Goal: Communication & Community: Answer question/provide support

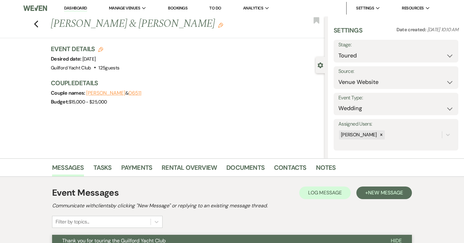
select select "5"
click at [36, 25] on use "button" at bounding box center [36, 24] width 4 height 7
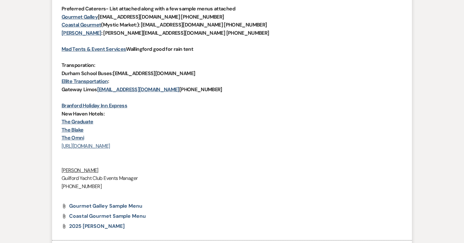
select select "5"
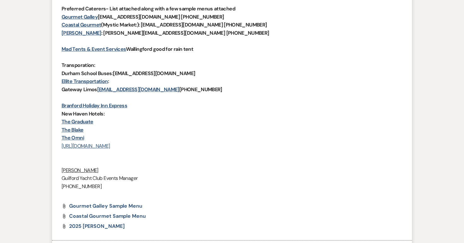
select select "5"
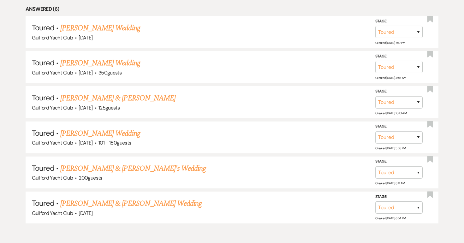
scroll to position [305, 0]
click at [105, 96] on link "[PERSON_NAME] & [PERSON_NAME]" at bounding box center [117, 97] width 115 height 11
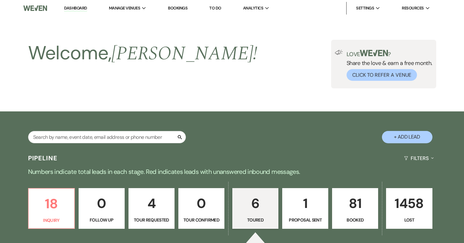
select select "5"
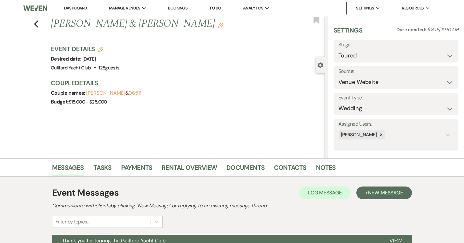
scroll to position [94, 0]
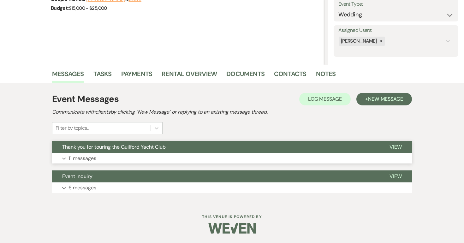
click at [389, 146] on button "View" at bounding box center [395, 147] width 32 height 12
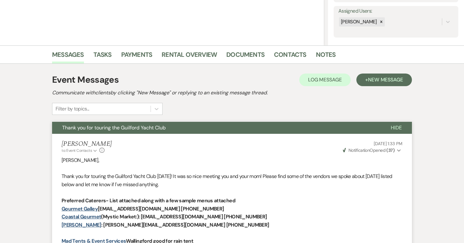
scroll to position [0, 0]
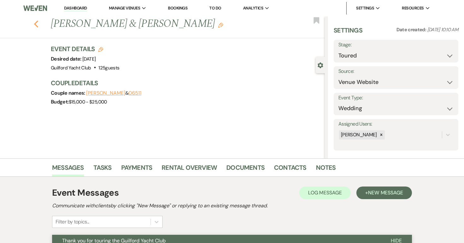
click at [35, 23] on use "button" at bounding box center [36, 24] width 4 height 7
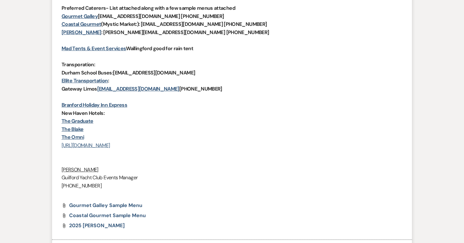
select select "5"
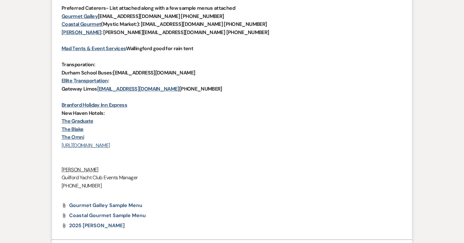
select select "5"
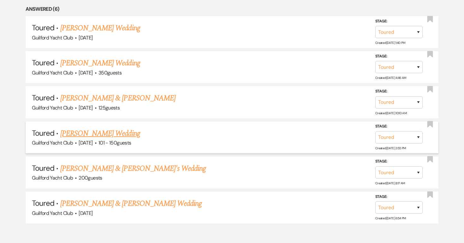
click at [115, 132] on link "[PERSON_NAME] Wedding" at bounding box center [100, 133] width 80 height 11
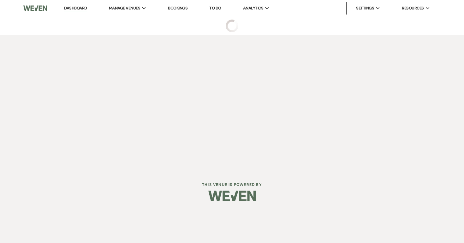
select select "5"
select select "2"
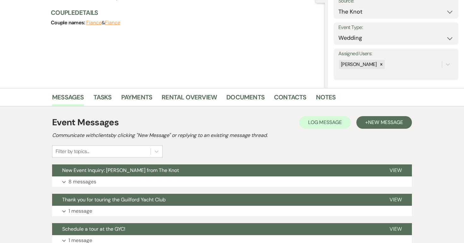
scroll to position [123, 0]
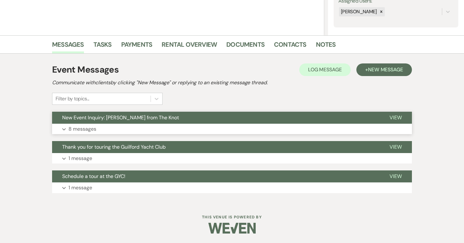
click at [399, 118] on span "View" at bounding box center [395, 117] width 12 height 7
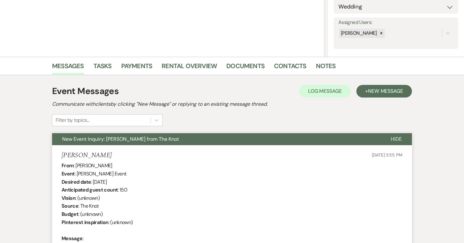
scroll to position [0, 0]
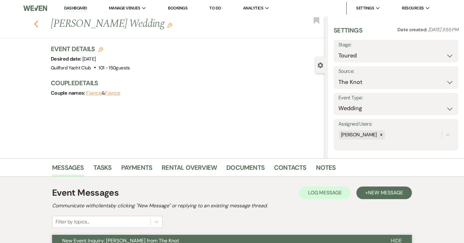
click at [36, 24] on icon "Previous" at bounding box center [36, 24] width 5 height 8
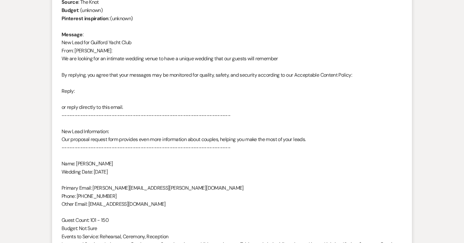
select select "5"
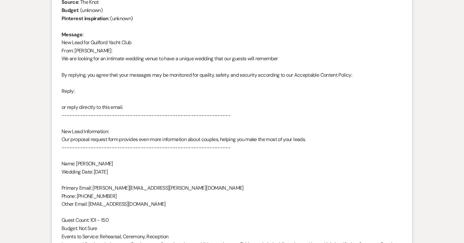
select select "5"
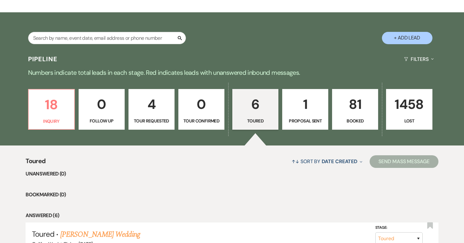
scroll to position [98, 0]
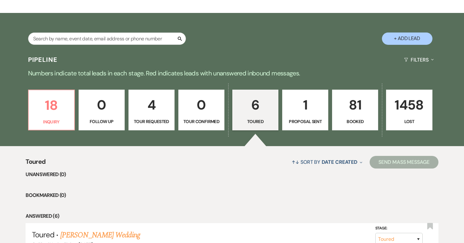
click at [350, 116] on link "81 Booked" at bounding box center [355, 110] width 46 height 41
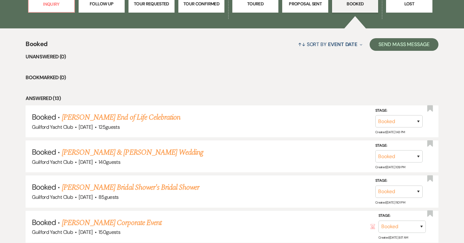
scroll to position [224, 0]
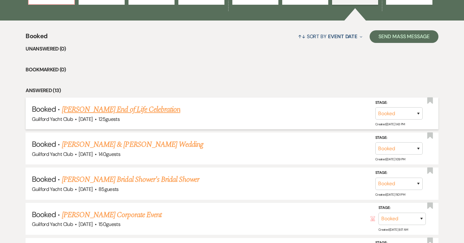
click at [164, 108] on link "[PERSON_NAME] End of Life Celebration" at bounding box center [121, 109] width 118 height 11
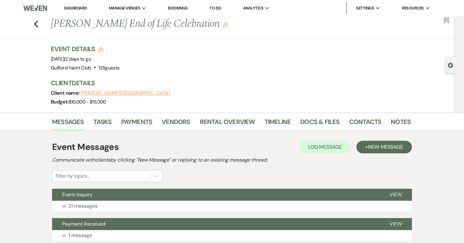
scroll to position [11, 0]
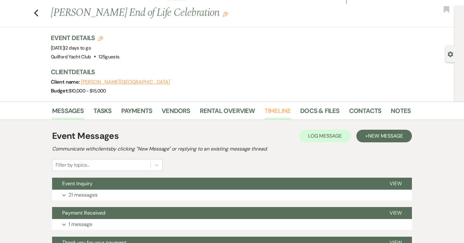
click at [280, 110] on link "Timeline" at bounding box center [277, 113] width 26 height 14
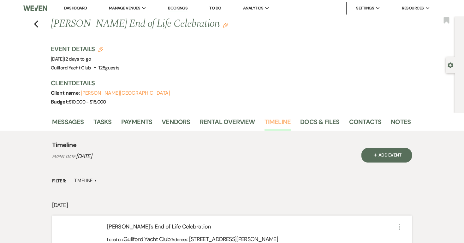
scroll to position [114, 0]
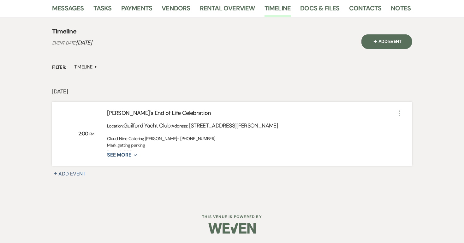
click at [138, 155] on div "Cloud Nine Catering [PERSON_NAME]- [PHONE_NUMBER] Mark getting parking Event 4-…" at bounding box center [251, 146] width 288 height 23
click at [133, 155] on icon "Expand" at bounding box center [134, 155] width 6 height 5
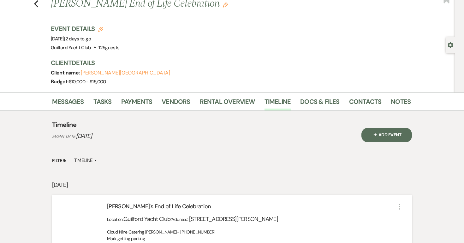
scroll to position [0, 0]
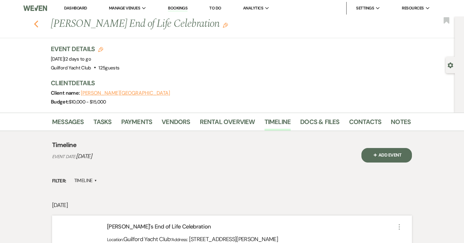
click at [34, 24] on use "button" at bounding box center [36, 24] width 4 height 7
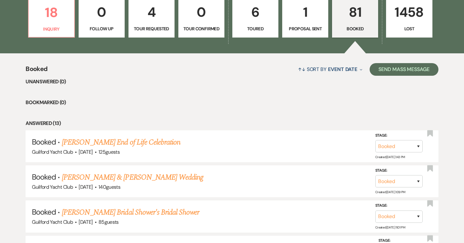
scroll to position [186, 0]
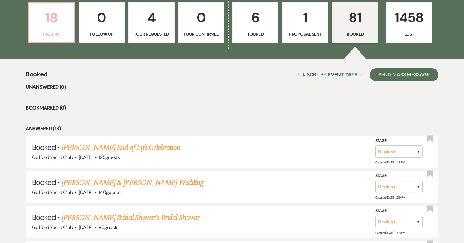
click at [53, 21] on p "18" at bounding box center [51, 17] width 38 height 21
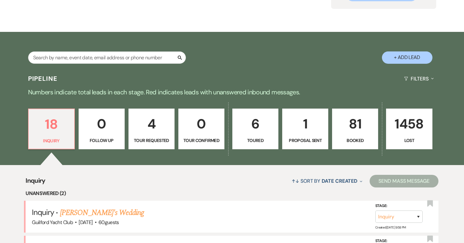
scroll to position [186, 0]
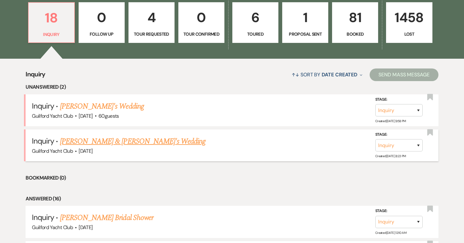
click at [114, 143] on link "[PERSON_NAME] & [PERSON_NAME]'s Wedding" at bounding box center [133, 141] width 146 height 11
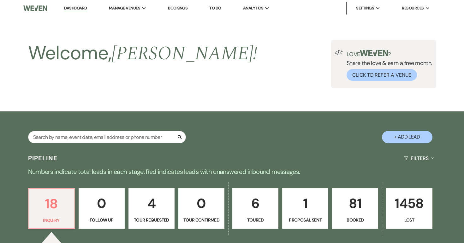
select select "5"
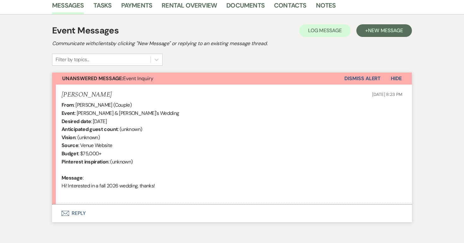
scroll to position [191, 0]
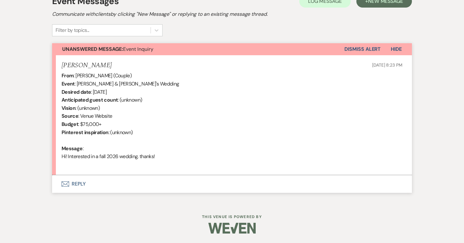
click at [79, 182] on button "Envelope Reply" at bounding box center [232, 184] width 360 height 18
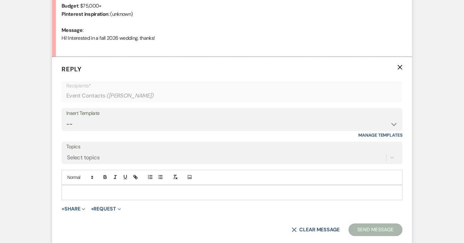
scroll to position [310, 0]
click at [87, 121] on select "-- Weven Planning Portal Introduction (Booked Events) Initial Inquiry Response …" at bounding box center [231, 123] width 331 height 12
select select "2020"
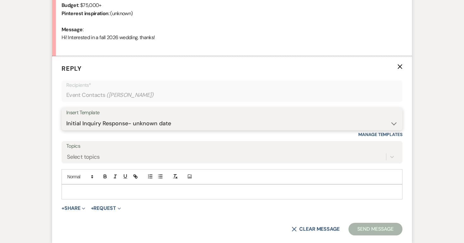
click at [66, 117] on select "-- Weven Planning Portal Introduction (Booked Events) Initial Inquiry Response …" at bounding box center [231, 123] width 331 height 12
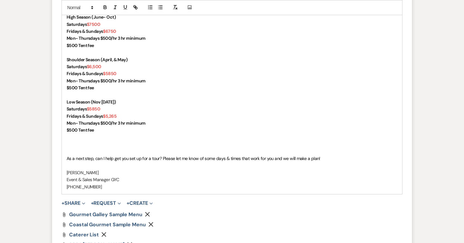
scroll to position [562, 0]
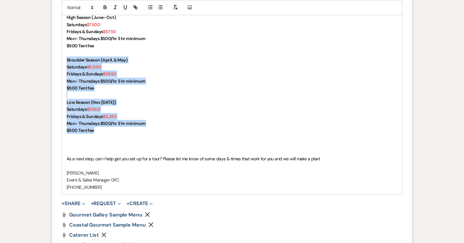
drag, startPoint x: 101, startPoint y: 133, endPoint x: 59, endPoint y: 57, distance: 86.3
click at [59, 57] on form "Reply X Draft saved! Recipients* Event Contacts ( [PERSON_NAME] ) Insert Templa…" at bounding box center [232, 46] width 360 height 484
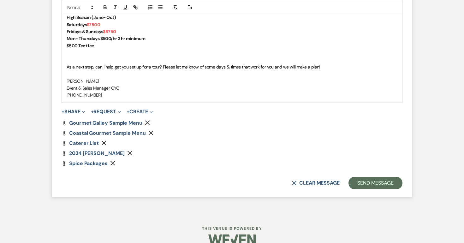
click at [132, 153] on icon "Remove" at bounding box center [129, 152] width 5 height 5
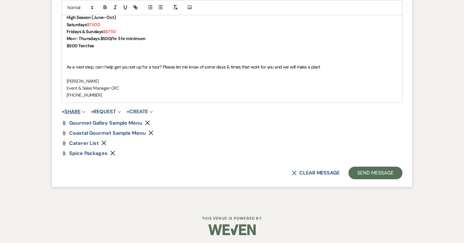
click at [75, 110] on button "+ Share Expand" at bounding box center [74, 111] width 24 height 5
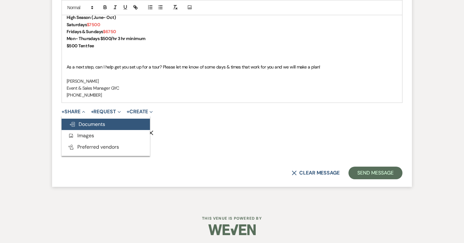
click at [77, 119] on button "Doc Upload Documents" at bounding box center [106, 124] width 88 height 11
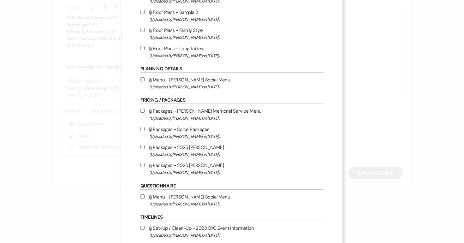
scroll to position [241, 0]
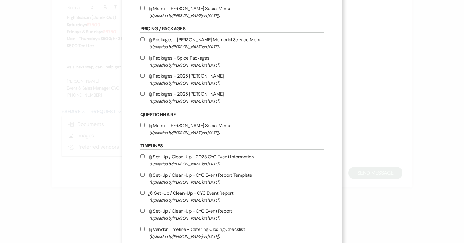
click at [143, 96] on input "Attach File Packages - 2025 [PERSON_NAME] (Uploaded by [PERSON_NAME] on [DATE] )" at bounding box center [142, 93] width 4 height 4
checkbox input "true"
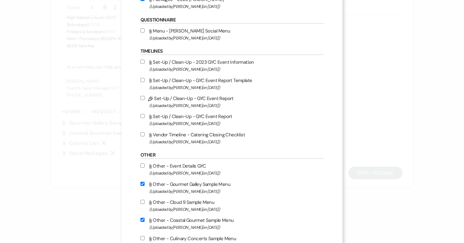
scroll to position [511, 0]
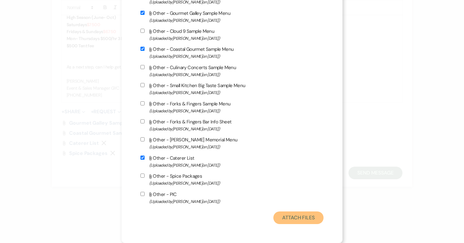
click at [284, 214] on button "Attach Files" at bounding box center [298, 217] width 50 height 13
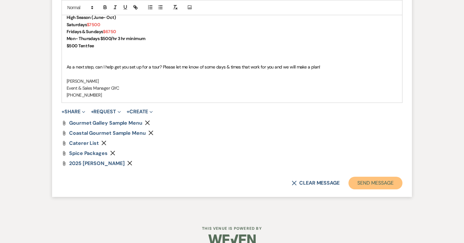
click at [359, 182] on button "Send Message" at bounding box center [375, 183] width 54 height 13
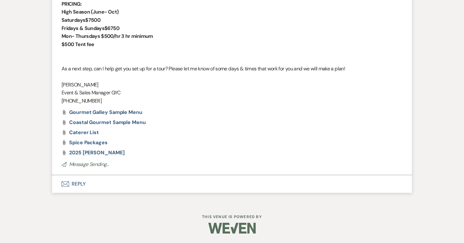
scroll to position [0, 0]
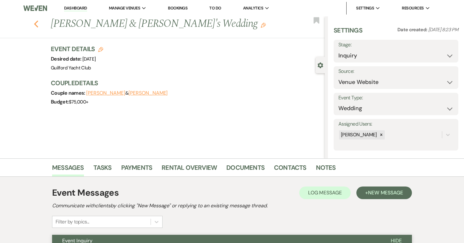
click at [36, 27] on icon "Previous" at bounding box center [36, 24] width 5 height 8
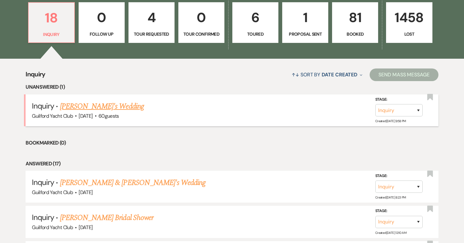
click at [71, 111] on link "[PERSON_NAME]'s Wedding" at bounding box center [102, 106] width 84 height 11
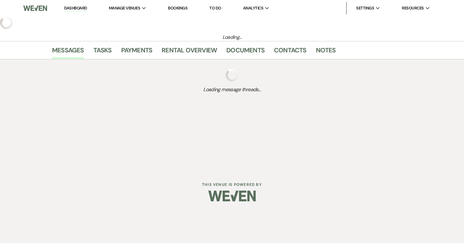
select select "5"
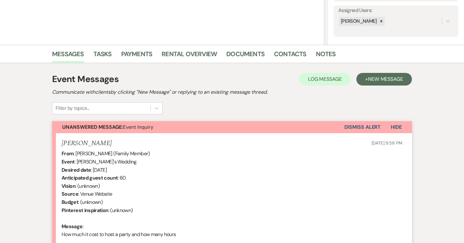
scroll to position [191, 0]
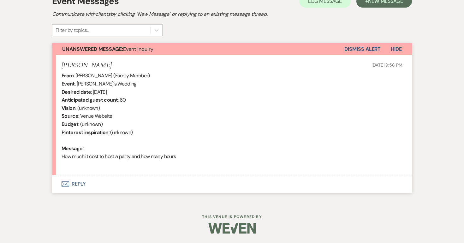
click at [76, 184] on button "Envelope Reply" at bounding box center [232, 184] width 360 height 18
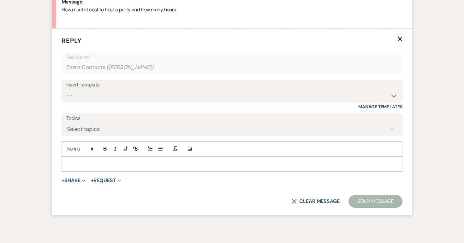
scroll to position [338, 0]
click at [106, 94] on select "-- Weven Planning Portal Introduction (Booked Events) Initial Inquiry Response …" at bounding box center [231, 95] width 331 height 12
select select "2020"
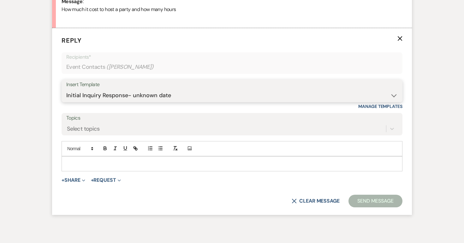
click at [66, 89] on select "-- Weven Planning Portal Introduction (Booked Events) Initial Inquiry Response …" at bounding box center [231, 95] width 331 height 12
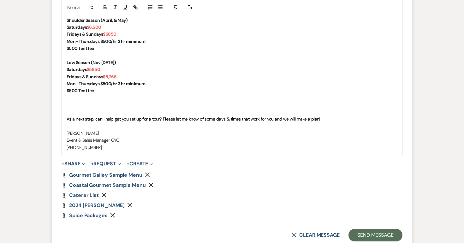
scroll to position [608, 0]
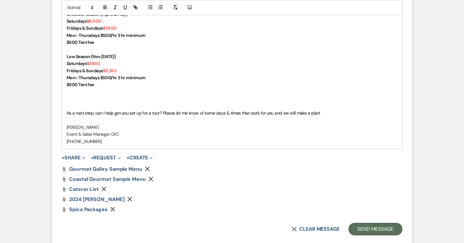
click at [132, 200] on icon "Remove" at bounding box center [129, 198] width 5 height 5
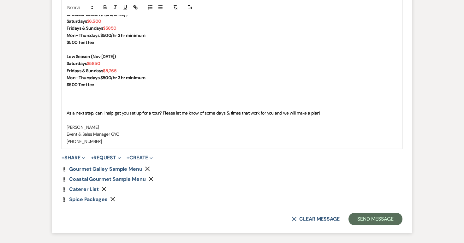
click at [82, 155] on span "Expand" at bounding box center [82, 157] width 5 height 7
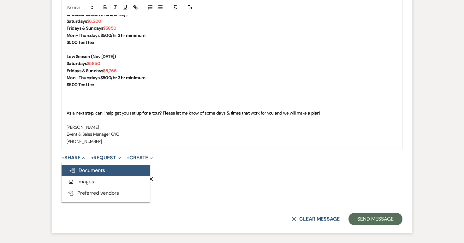
click at [84, 170] on span "Doc Upload Documents" at bounding box center [87, 170] width 36 height 7
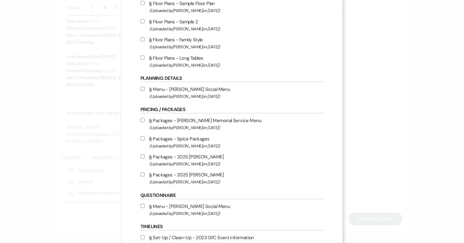
scroll to position [203, 0]
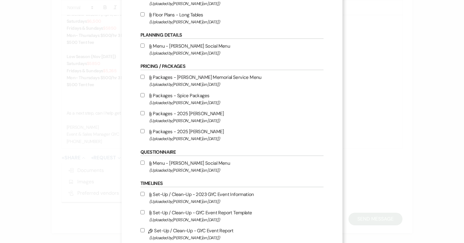
click at [143, 133] on input "Attach File Packages - 2025 [PERSON_NAME] (Uploaded by [PERSON_NAME] on [DATE] )" at bounding box center [142, 131] width 4 height 4
checkbox input "true"
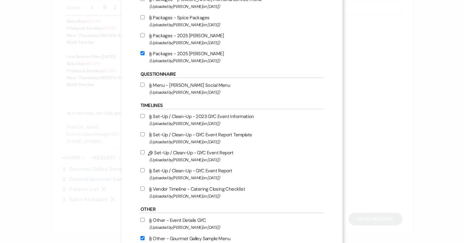
scroll to position [511, 0]
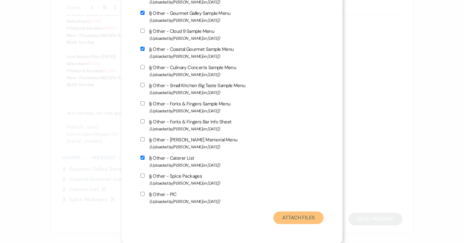
click at [305, 216] on button "Attach Files" at bounding box center [298, 217] width 50 height 13
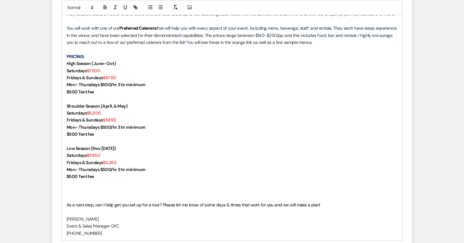
scroll to position [573, 0]
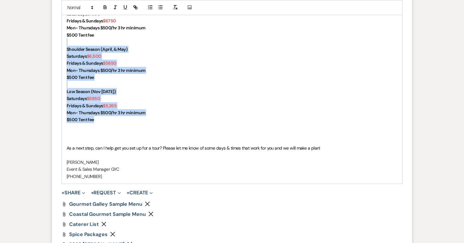
drag, startPoint x: 104, startPoint y: 122, endPoint x: 65, endPoint y: 40, distance: 91.2
click at [65, 40] on div "[PERSON_NAME], Congratulations and thank you for your interest in The Guilford …" at bounding box center [232, 53] width 340 height 262
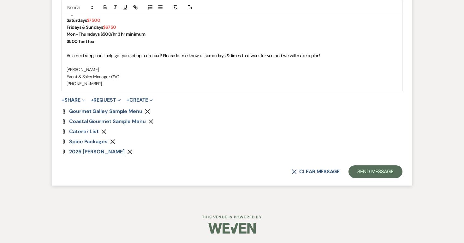
scroll to position [567, 0]
drag, startPoint x: 150, startPoint y: 33, endPoint x: 63, endPoint y: 35, distance: 86.8
click at [63, 36] on div "[PERSON_NAME], Congratulations and thank you for your interest in The Guilford …" at bounding box center [232, 9] width 340 height 163
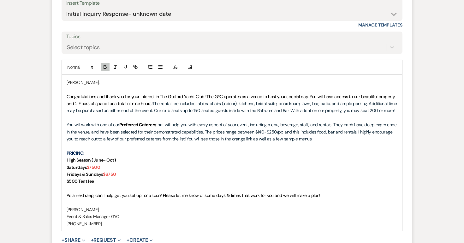
scroll to position [560, 0]
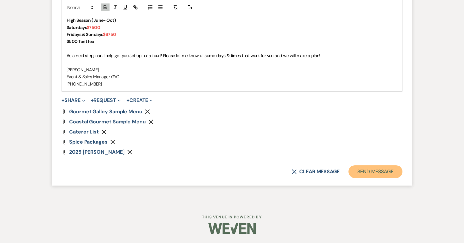
click at [362, 171] on button "Send Message" at bounding box center [375, 171] width 54 height 13
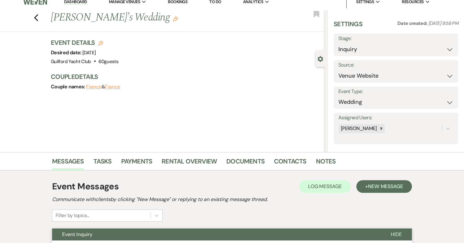
scroll to position [0, 0]
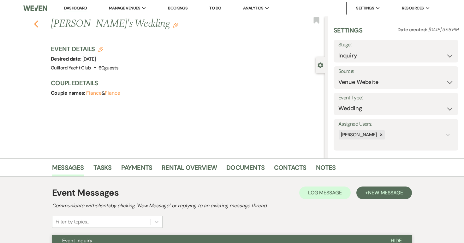
click at [38, 24] on icon "Previous" at bounding box center [36, 24] width 5 height 8
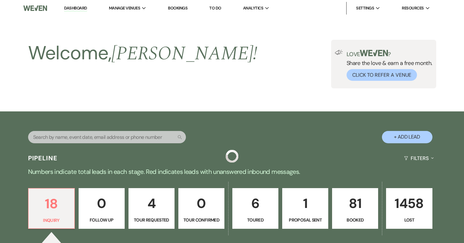
scroll to position [186, 0]
